Goal: Find specific page/section: Find specific page/section

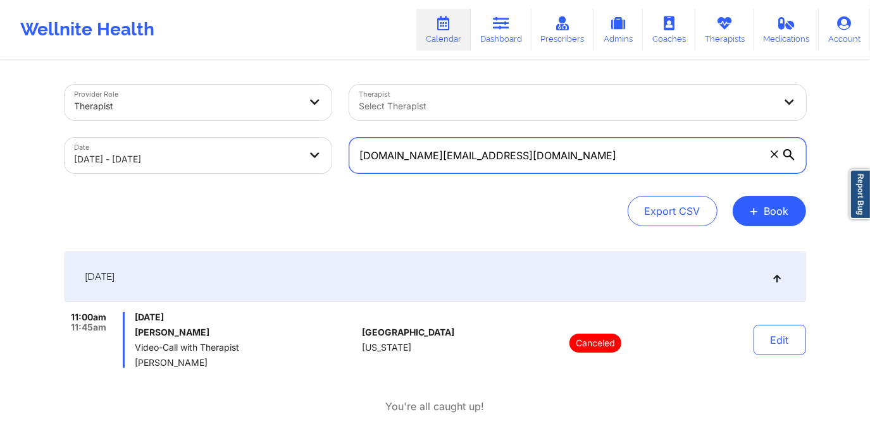
drag, startPoint x: 514, startPoint y: 154, endPoint x: 314, endPoint y: 164, distance: 199.5
click at [314, 164] on div "Provider Role Therapist Therapist Select Therapist Date [DATE] - [DATE] [DOMAIN…" at bounding box center [435, 129] width 759 height 106
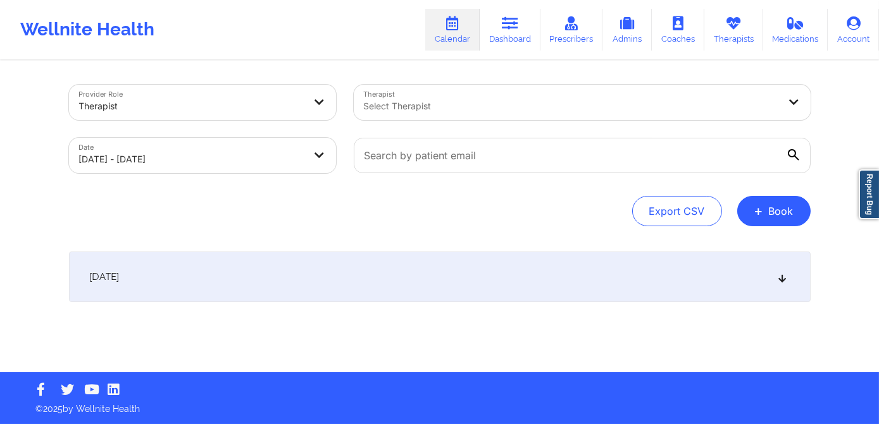
click at [423, 110] on div at bounding box center [571, 106] width 415 height 15
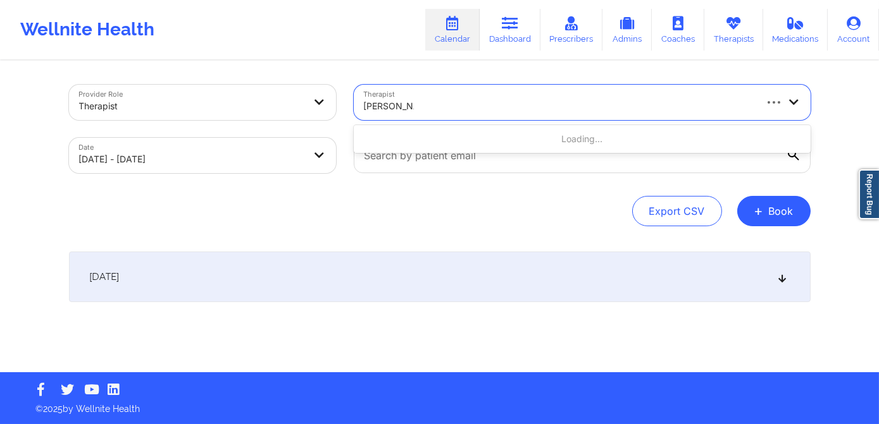
type input "[PERSON_NAME]"
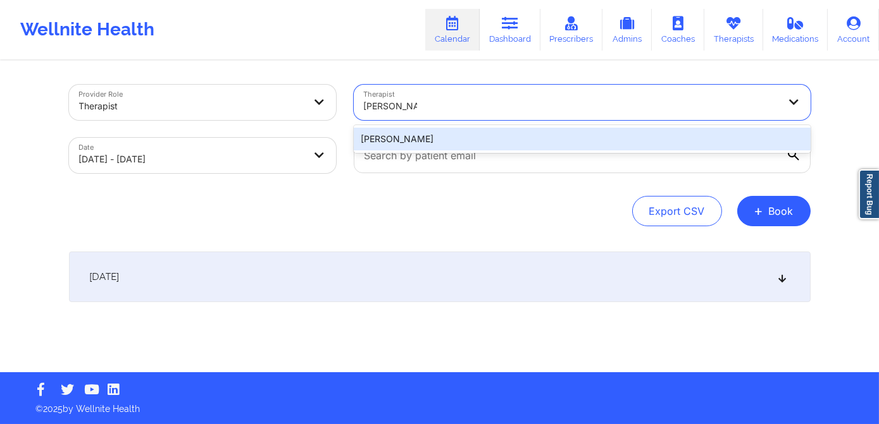
click at [407, 143] on div "[PERSON_NAME]" at bounding box center [582, 139] width 457 height 23
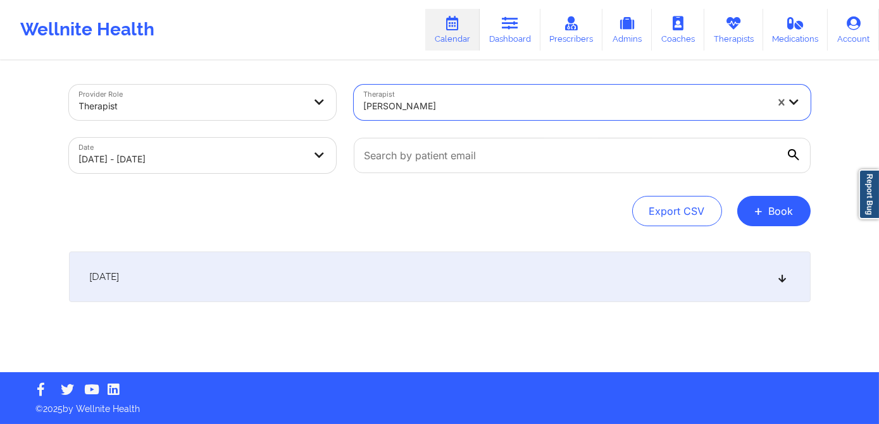
drag, startPoint x: 206, startPoint y: 180, endPoint x: 209, endPoint y: 174, distance: 6.8
click at [207, 176] on div "Date [DATE] - [DATE]" at bounding box center [202, 155] width 285 height 53
select select "2025-9"
select select "2025-10"
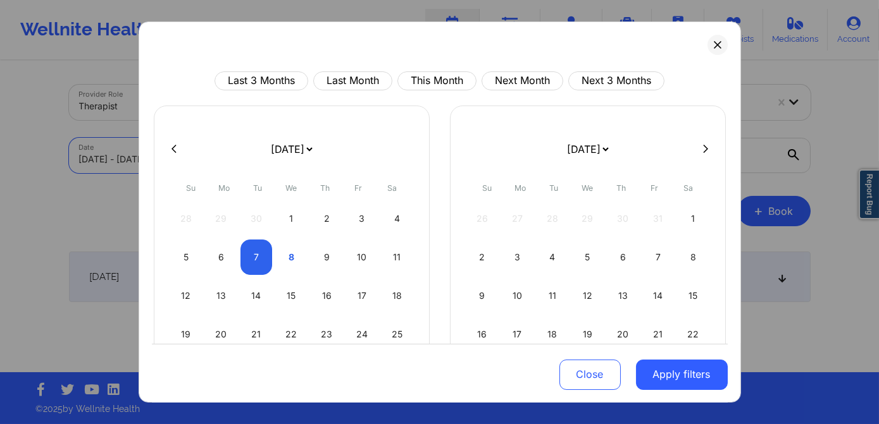
click at [214, 166] on body "Wellnite Health Calendar Dashboard Prescribers Admins Coaches Therapists Medica…" at bounding box center [439, 212] width 879 height 424
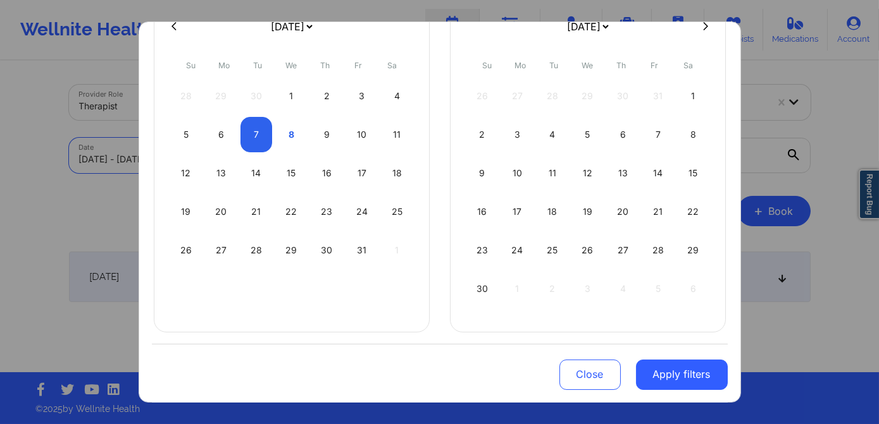
scroll to position [8, 0]
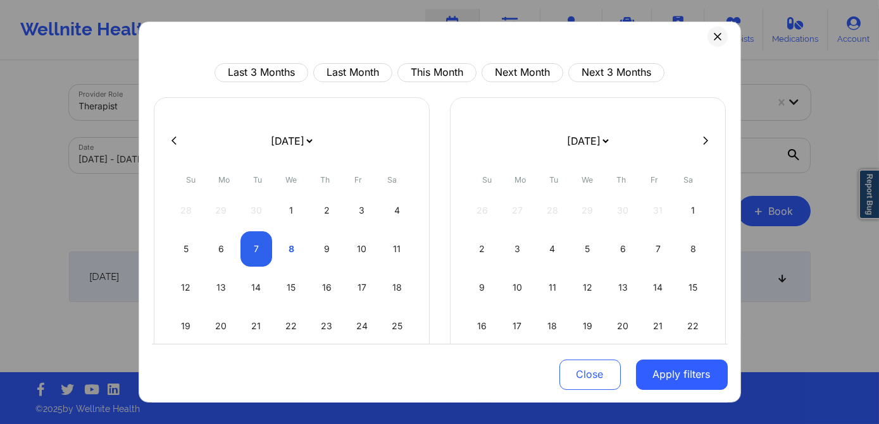
click at [173, 145] on div at bounding box center [440, 141] width 576 height 19
click at [174, 142] on icon at bounding box center [173, 141] width 5 height 8
select select "2025-8"
select select "2025-9"
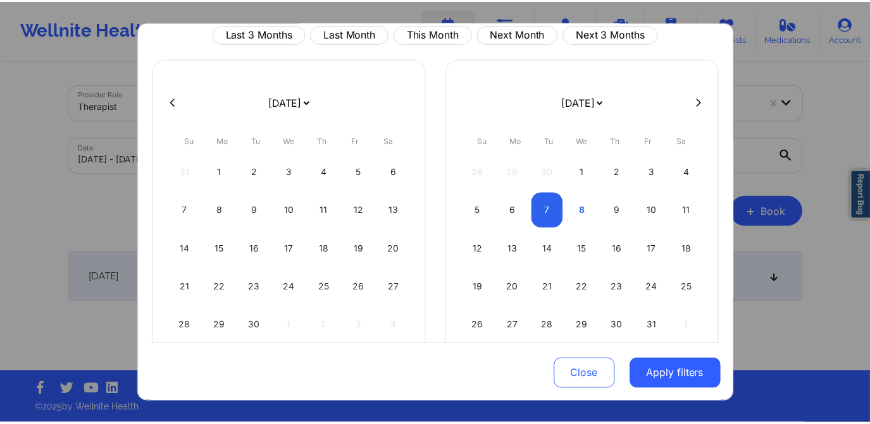
scroll to position [85, 0]
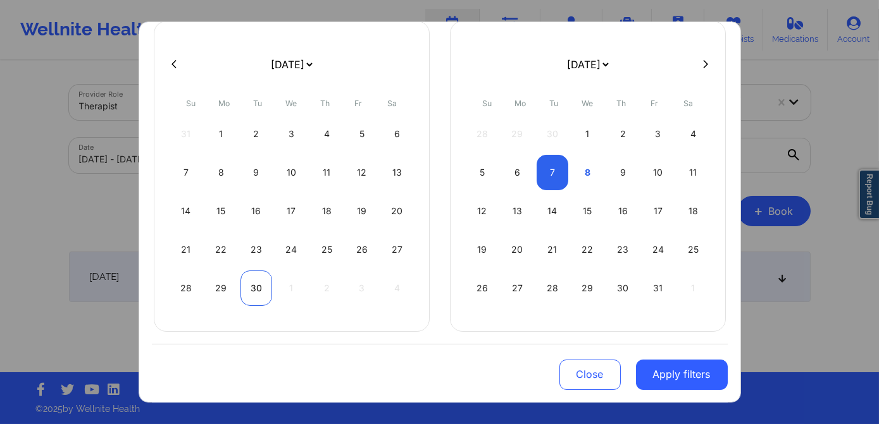
click at [254, 291] on div "30" at bounding box center [256, 288] width 32 height 35
select select "2025-8"
select select "2025-9"
select select "2025-8"
select select "2025-9"
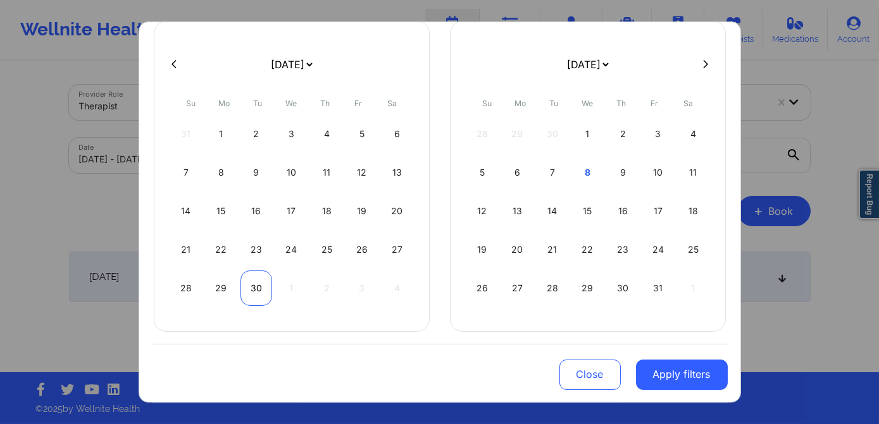
click at [254, 292] on div "30" at bounding box center [256, 288] width 32 height 35
select select "2025-8"
select select "2025-9"
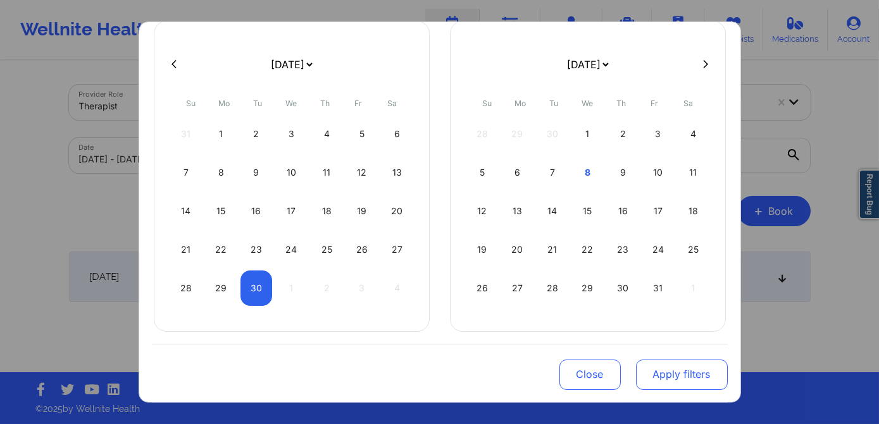
click at [684, 373] on button "Apply filters" at bounding box center [682, 374] width 92 height 30
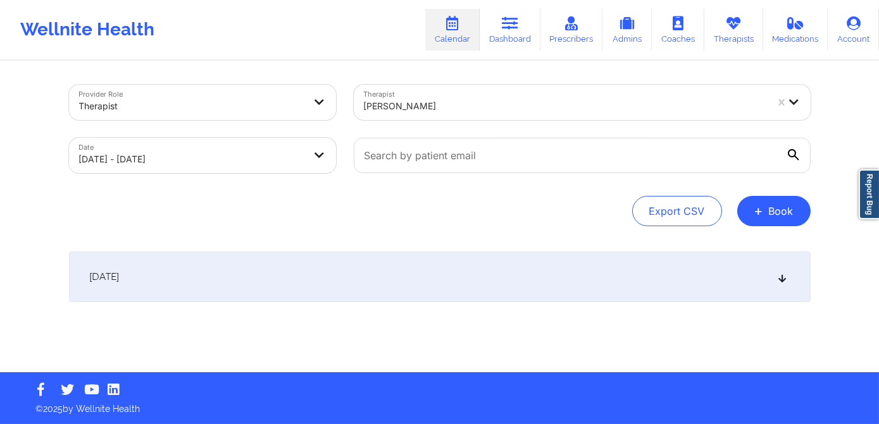
click at [333, 280] on div "[DATE]" at bounding box center [439, 277] width 741 height 51
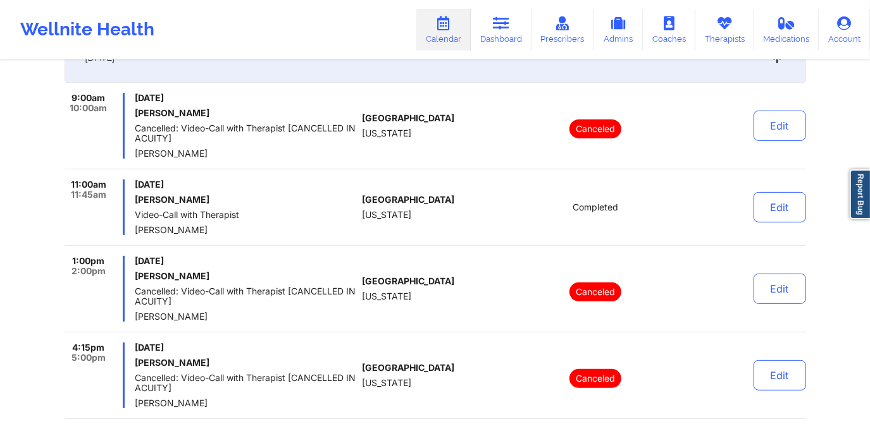
scroll to position [162, 0]
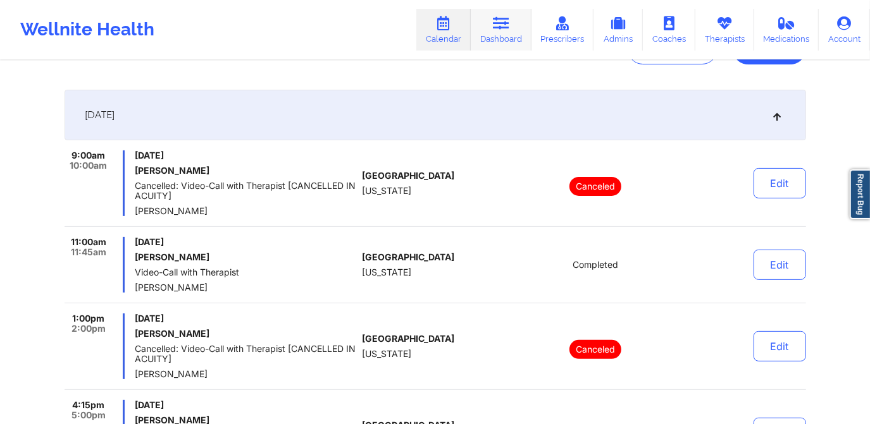
click at [496, 36] on link "Dashboard" at bounding box center [501, 30] width 61 height 42
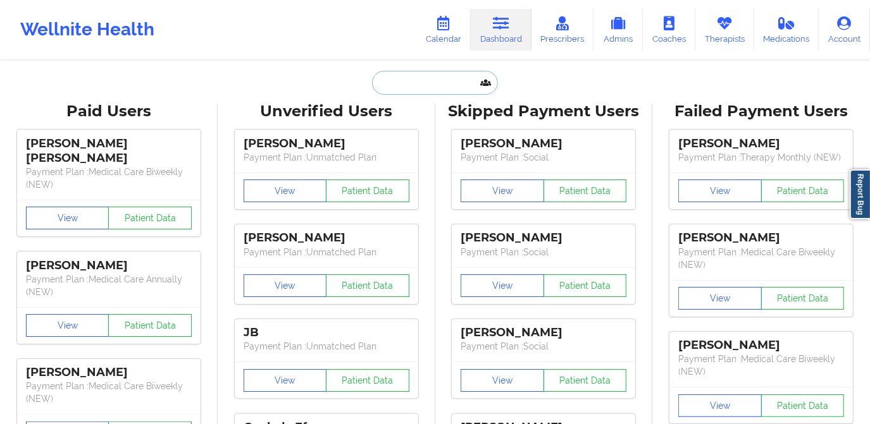
click at [451, 88] on input "text" at bounding box center [434, 83] width 125 height 24
paste input "[PERSON_NAME]"
type input "[PERSON_NAME]"
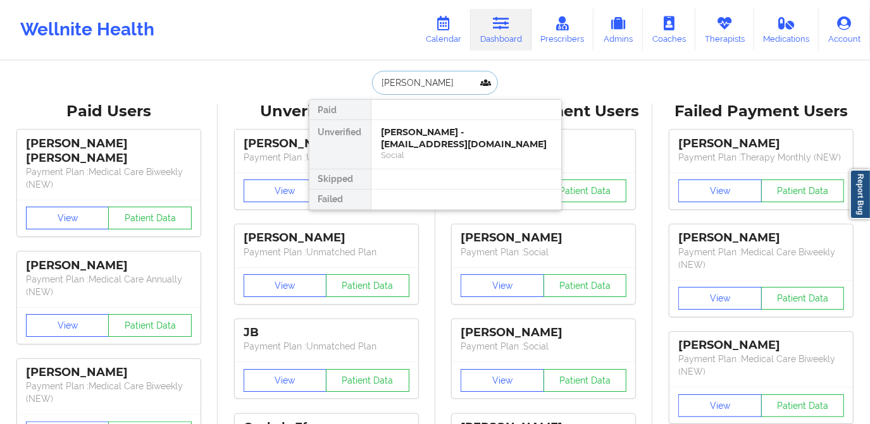
click at [411, 139] on div "[PERSON_NAME] - [EMAIL_ADDRESS][DOMAIN_NAME]" at bounding box center [466, 138] width 170 height 23
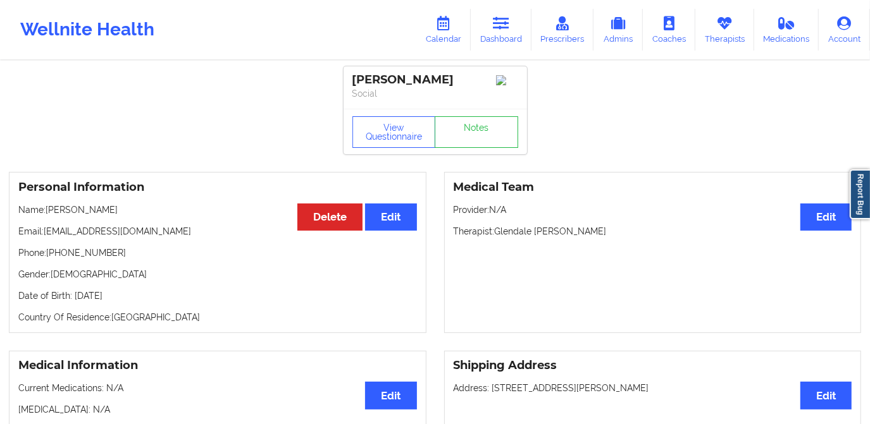
drag, startPoint x: 353, startPoint y: 80, endPoint x: 486, endPoint y: 86, distance: 133.0
click at [486, 86] on div "[PERSON_NAME]" at bounding box center [435, 80] width 166 height 15
copy div "[PERSON_NAME]"
drag, startPoint x: 47, startPoint y: 211, endPoint x: 152, endPoint y: 216, distance: 105.1
click at [152, 216] on p "Name: [PERSON_NAME]" at bounding box center [217, 210] width 399 height 13
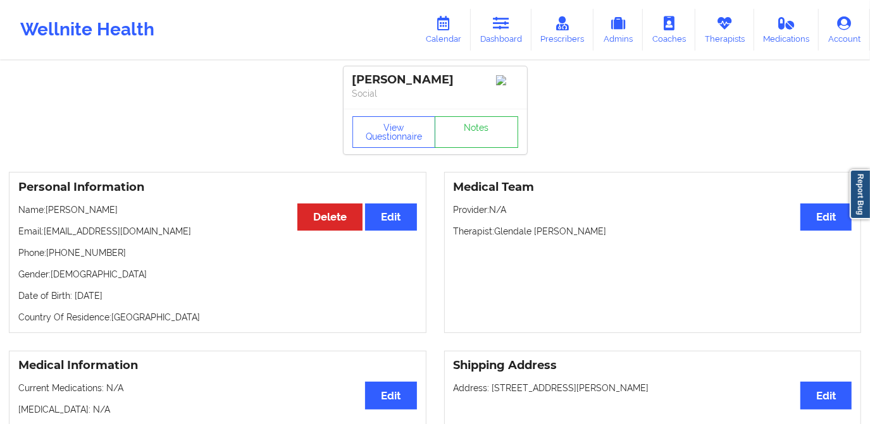
copy p "[PERSON_NAME]"
drag, startPoint x: 44, startPoint y: 240, endPoint x: 166, endPoint y: 240, distance: 122.7
click at [166, 238] on p "Email: [EMAIL_ADDRESS][DOMAIN_NAME]" at bounding box center [217, 231] width 399 height 13
copy p "[EMAIL_ADDRESS][DOMAIN_NAME]"
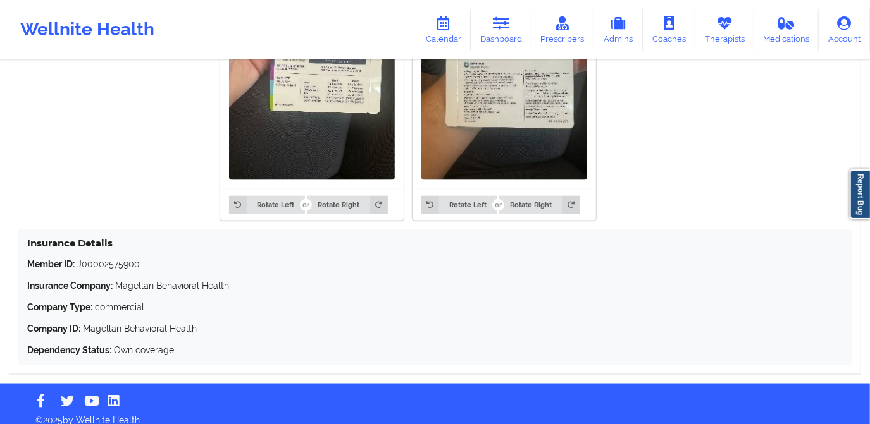
scroll to position [1092, 0]
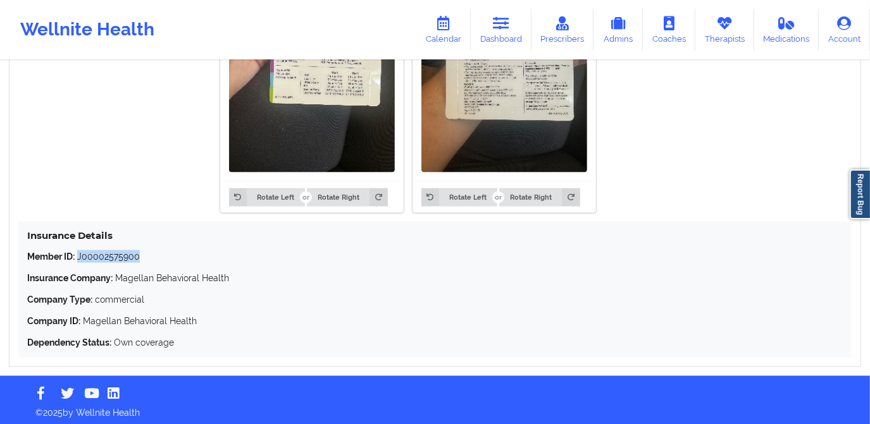
drag, startPoint x: 77, startPoint y: 258, endPoint x: 149, endPoint y: 259, distance: 71.5
click at [149, 259] on p "Member ID: J00002575900" at bounding box center [434, 256] width 815 height 13
copy p "J00002575900"
click at [496, 28] on icon at bounding box center [501, 23] width 16 height 14
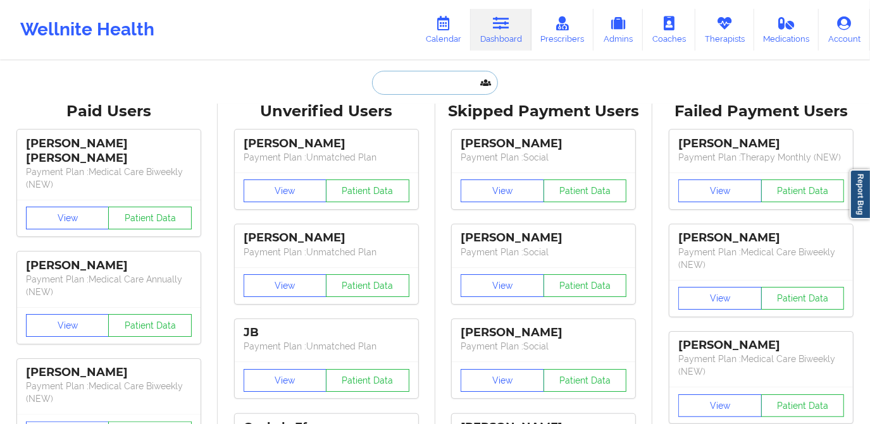
click at [401, 83] on input "text" at bounding box center [434, 83] width 125 height 24
paste input "[PERSON_NAME]"
type input "[PERSON_NAME]"
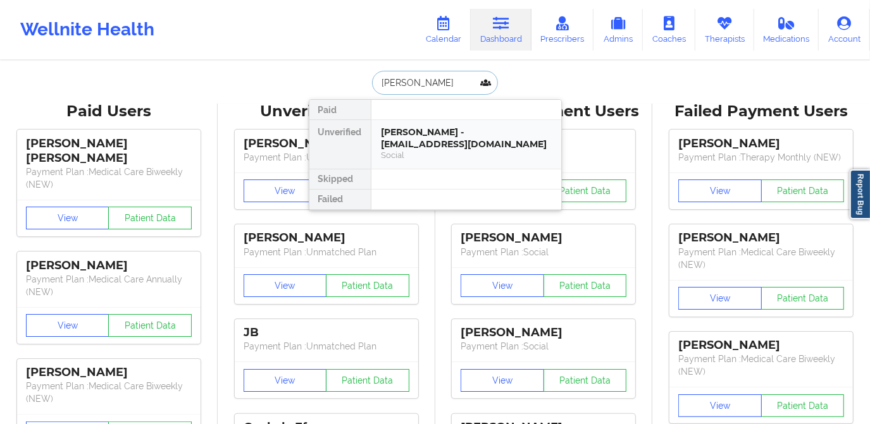
click at [416, 145] on div "[PERSON_NAME] - [EMAIL_ADDRESS][DOMAIN_NAME]" at bounding box center [466, 138] width 170 height 23
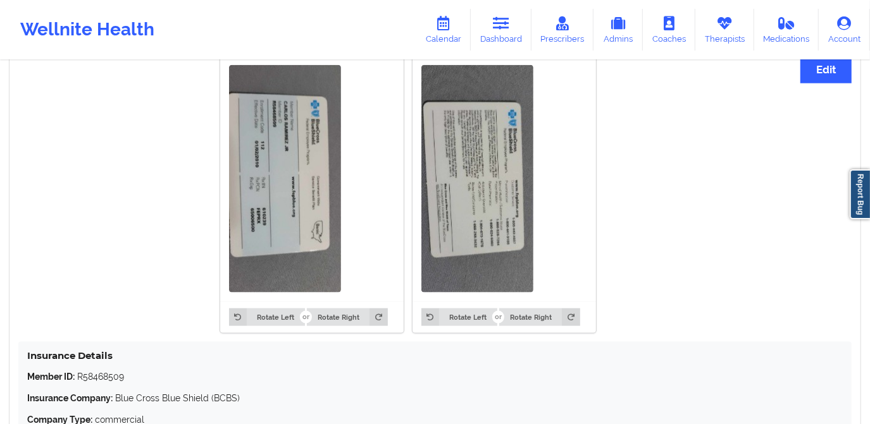
scroll to position [977, 0]
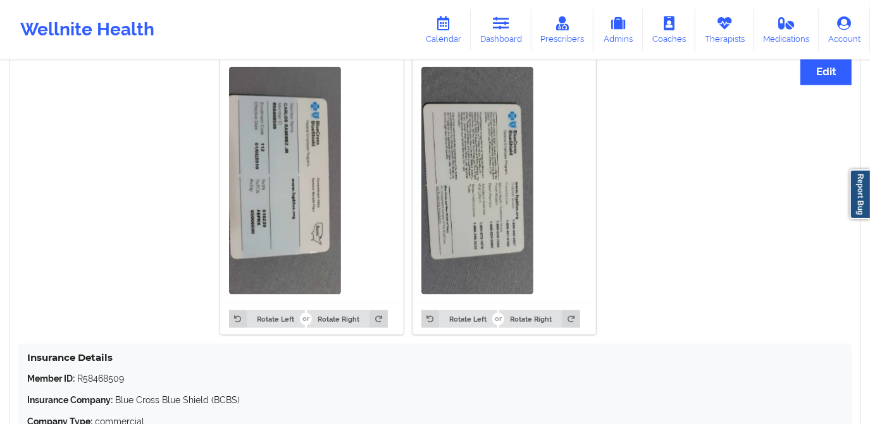
click at [490, 238] on img at bounding box center [477, 181] width 112 height 228
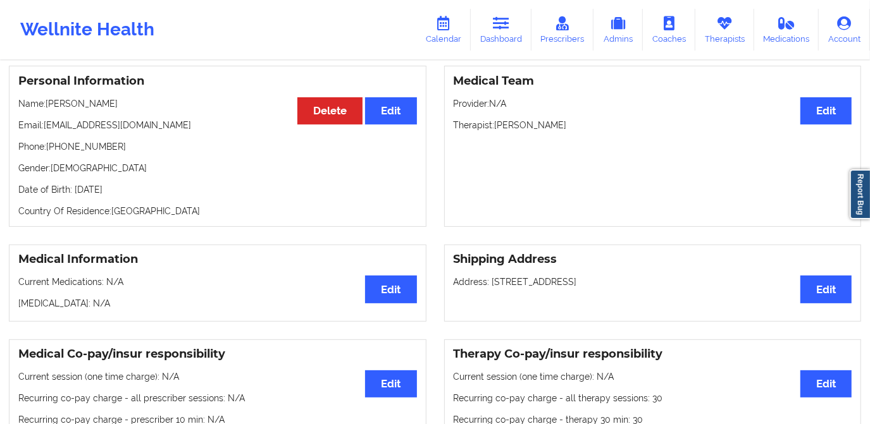
scroll to position [0, 0]
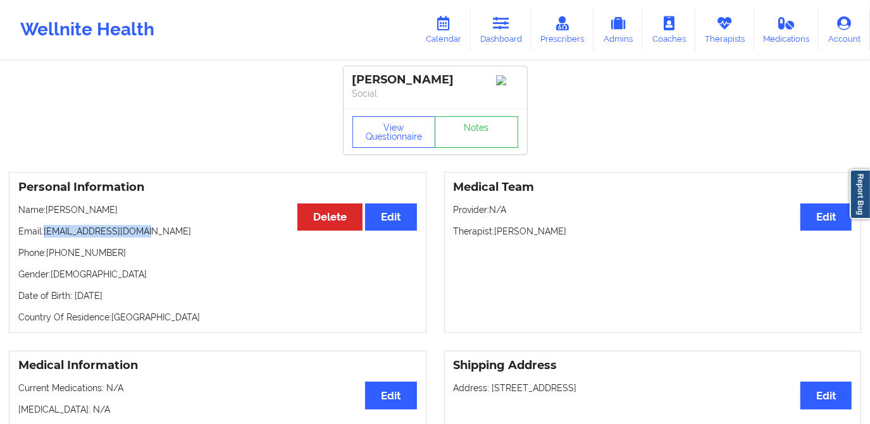
drag, startPoint x: 44, startPoint y: 235, endPoint x: 144, endPoint y: 238, distance: 100.0
click at [144, 238] on p "Email: [EMAIL_ADDRESS][DOMAIN_NAME]" at bounding box center [217, 231] width 399 height 13
copy p "[EMAIL_ADDRESS][DOMAIN_NAME]"
drag, startPoint x: 47, startPoint y: 211, endPoint x: 109, endPoint y: 219, distance: 62.5
click at [109, 216] on p "Name: [PERSON_NAME]" at bounding box center [217, 210] width 399 height 13
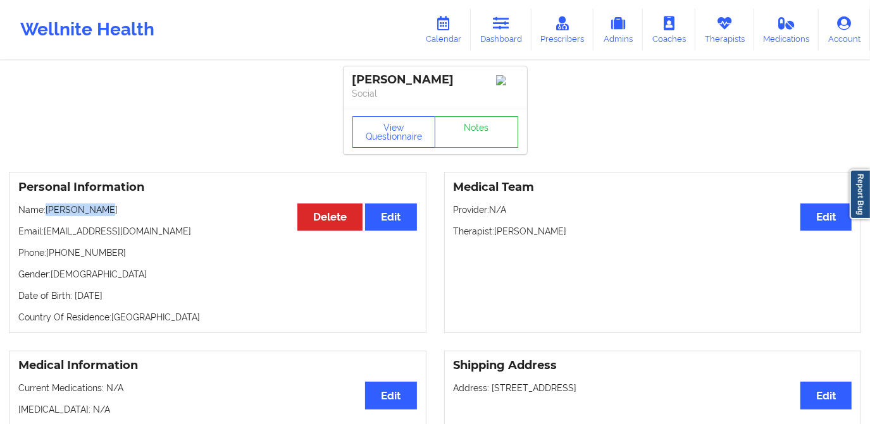
copy p "[PERSON_NAME]"
click at [512, 19] on link "Dashboard" at bounding box center [501, 30] width 61 height 42
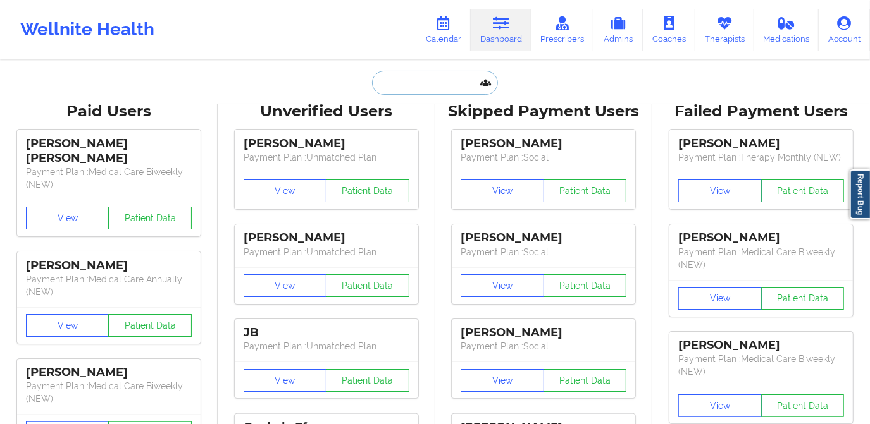
click at [438, 90] on input "text" at bounding box center [434, 83] width 125 height 24
paste input "[PERSON_NAME]"
type input "[PERSON_NAME]"
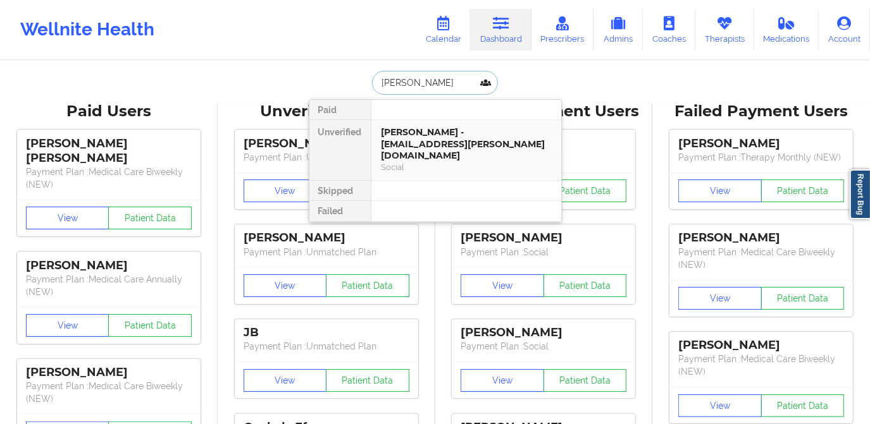
click at [428, 133] on div "[PERSON_NAME] - [EMAIL_ADDRESS][PERSON_NAME][DOMAIN_NAME]" at bounding box center [466, 144] width 170 height 35
